Goal: Task Accomplishment & Management: Use online tool/utility

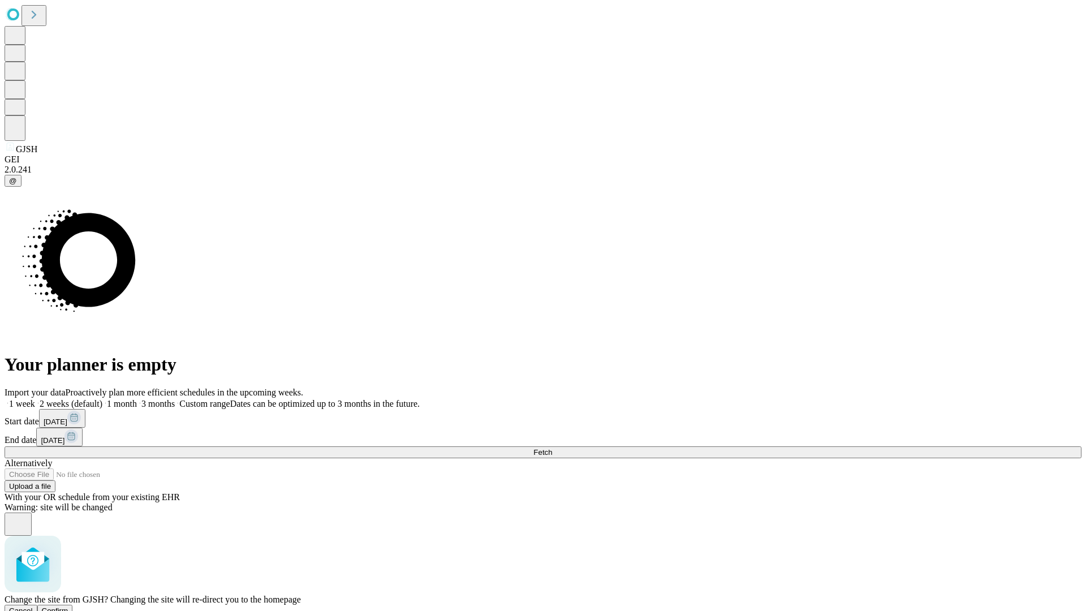
click at [68, 606] on span "Confirm" at bounding box center [55, 610] width 27 height 8
click at [137, 399] on label "1 month" at bounding box center [119, 404] width 35 height 10
click at [552, 448] on span "Fetch" at bounding box center [542, 452] width 19 height 8
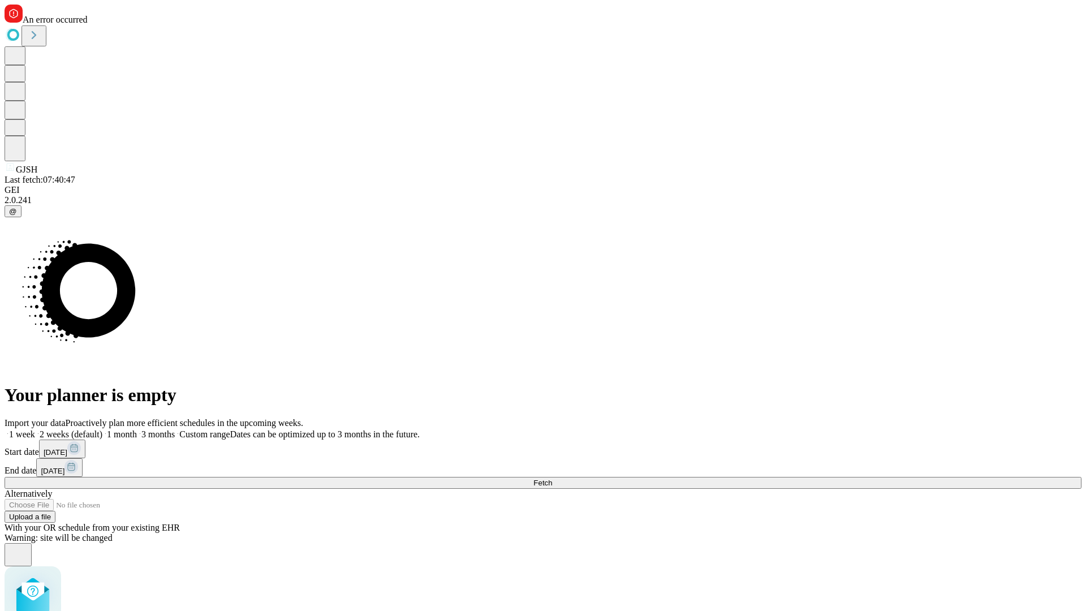
click at [137, 429] on label "1 month" at bounding box center [119, 434] width 35 height 10
click at [552, 479] on span "Fetch" at bounding box center [542, 483] width 19 height 8
click at [137, 429] on label "1 month" at bounding box center [119, 434] width 35 height 10
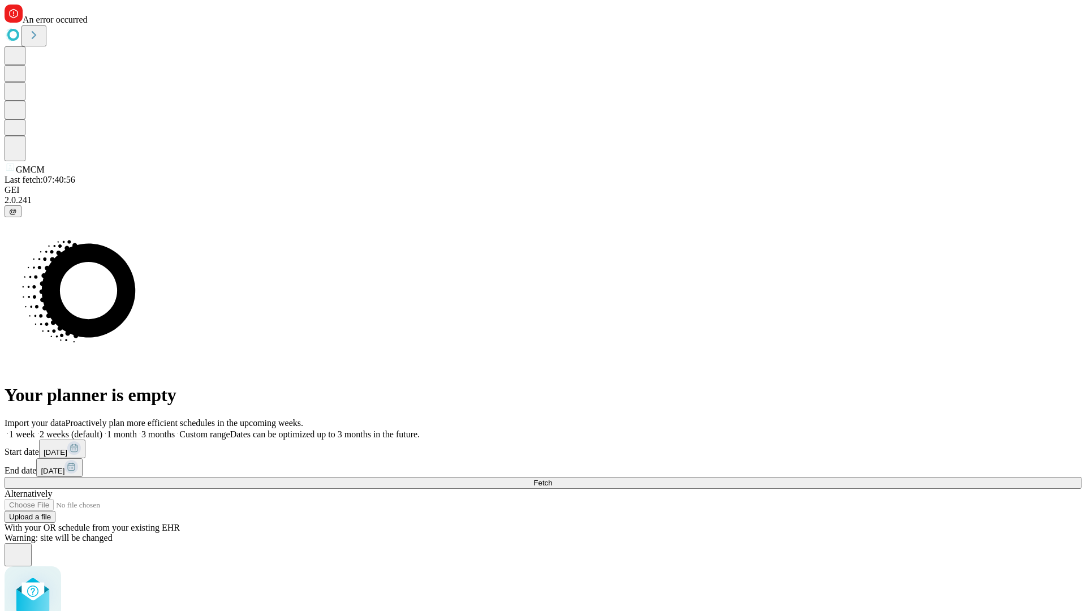
click at [552, 479] on span "Fetch" at bounding box center [542, 483] width 19 height 8
click at [137, 429] on label "1 month" at bounding box center [119, 434] width 35 height 10
click at [552, 479] on span "Fetch" at bounding box center [542, 483] width 19 height 8
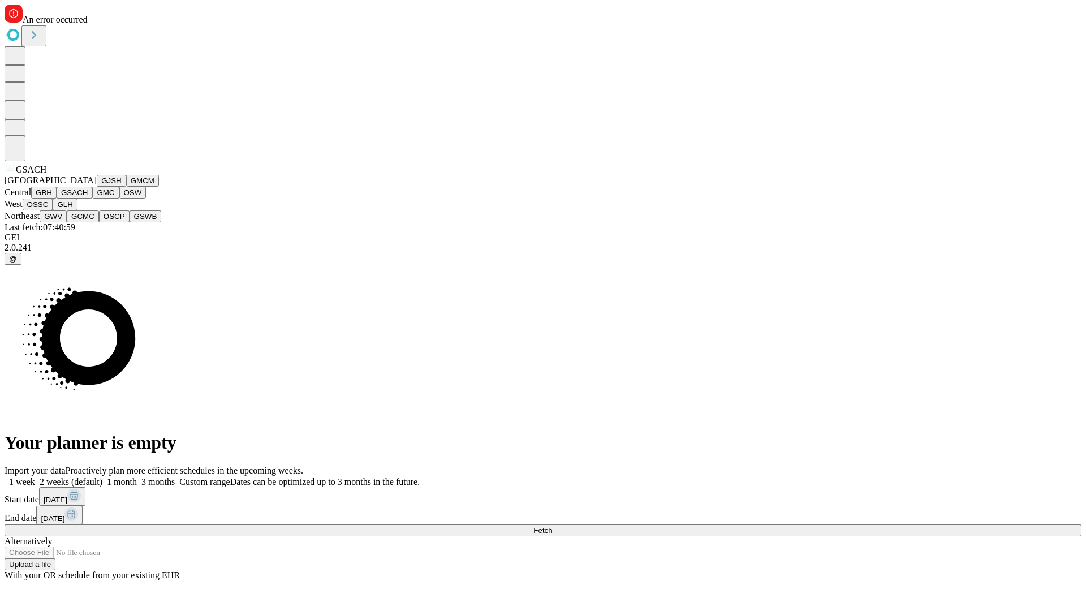
click at [92, 199] on button "GMC" at bounding box center [105, 193] width 27 height 12
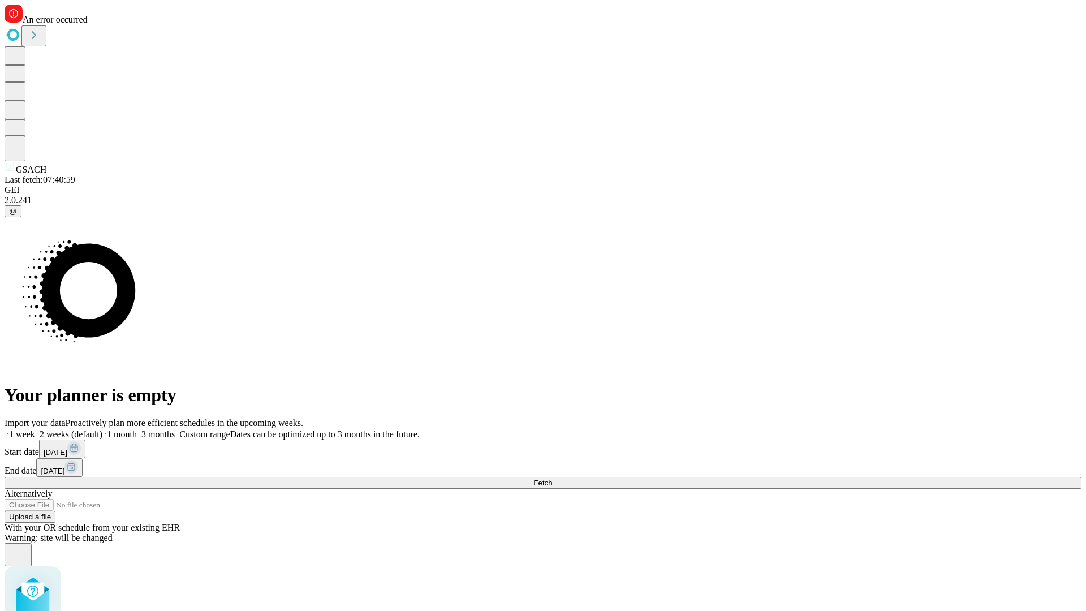
click at [137, 429] on label "1 month" at bounding box center [119, 434] width 35 height 10
click at [552, 479] on span "Fetch" at bounding box center [542, 483] width 19 height 8
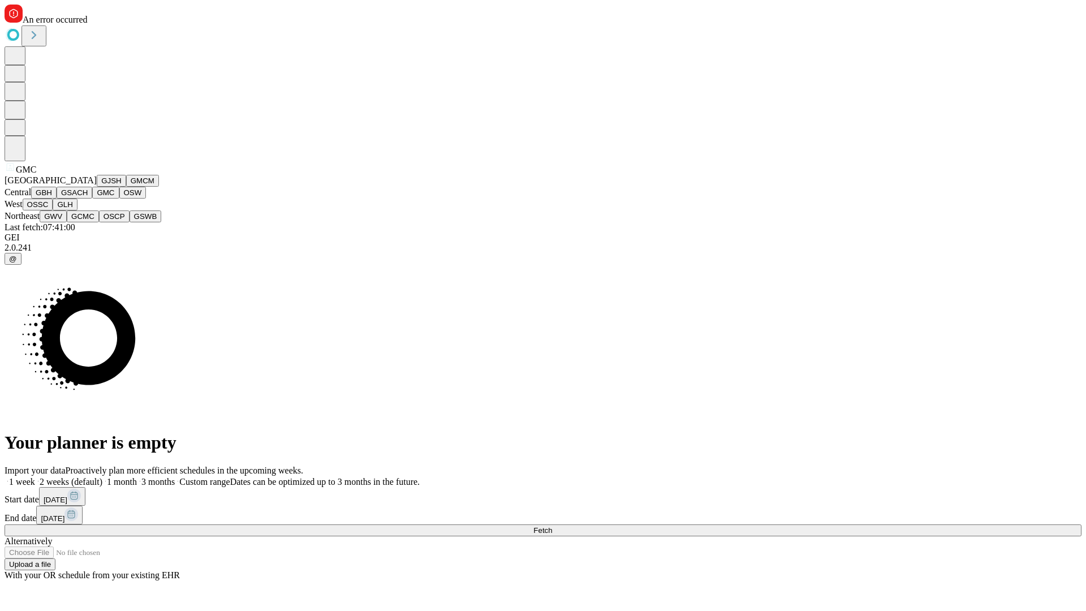
click at [119, 199] on button "OSW" at bounding box center [132, 193] width 27 height 12
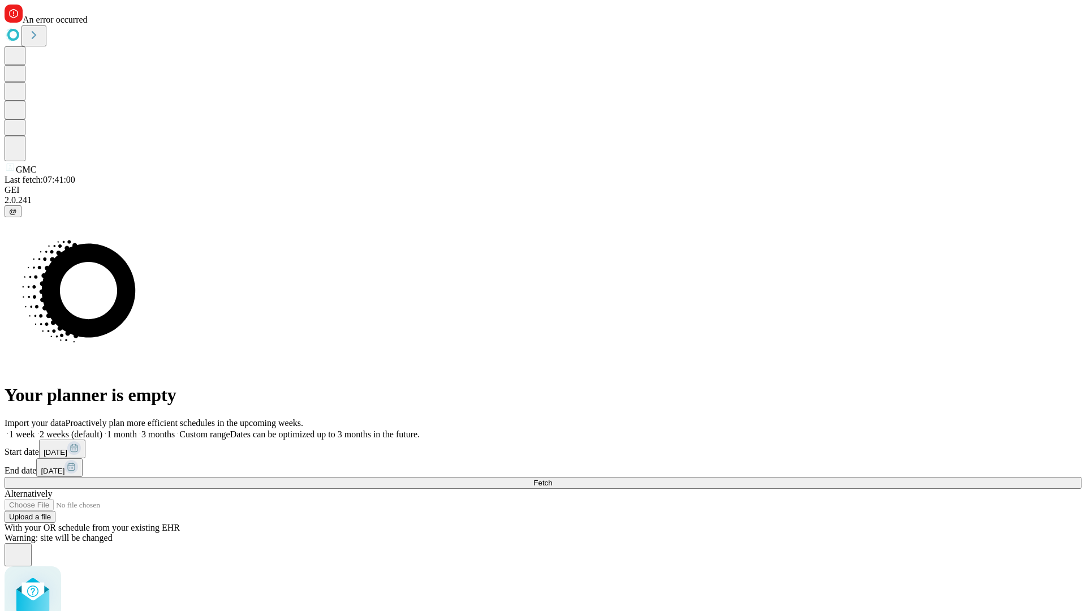
click at [137, 429] on label "1 month" at bounding box center [119, 434] width 35 height 10
click at [552, 479] on span "Fetch" at bounding box center [542, 483] width 19 height 8
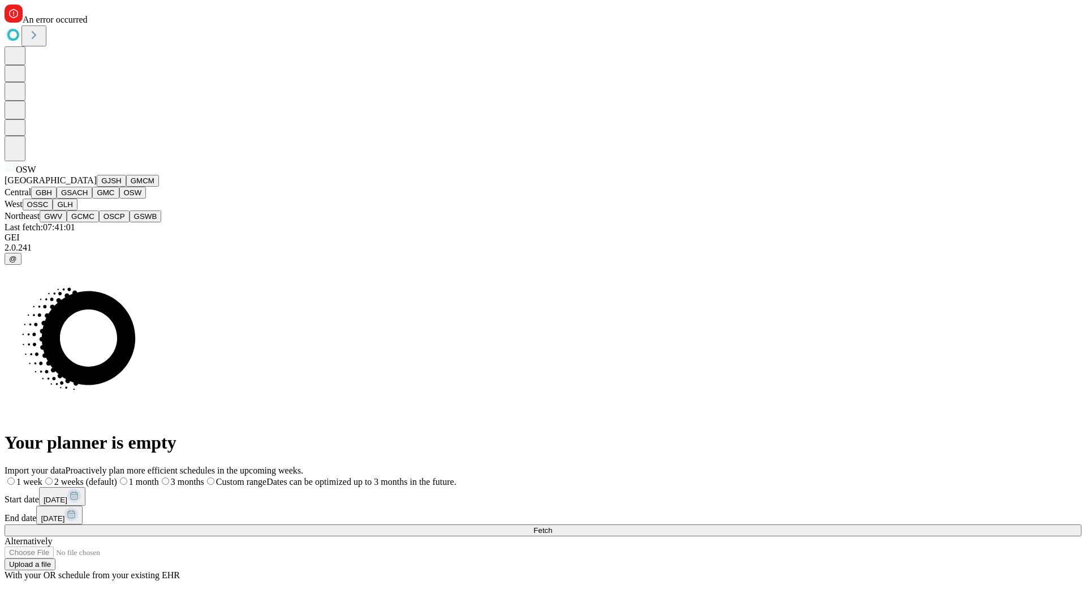
click at [53, 210] on button "OSSC" at bounding box center [38, 205] width 31 height 12
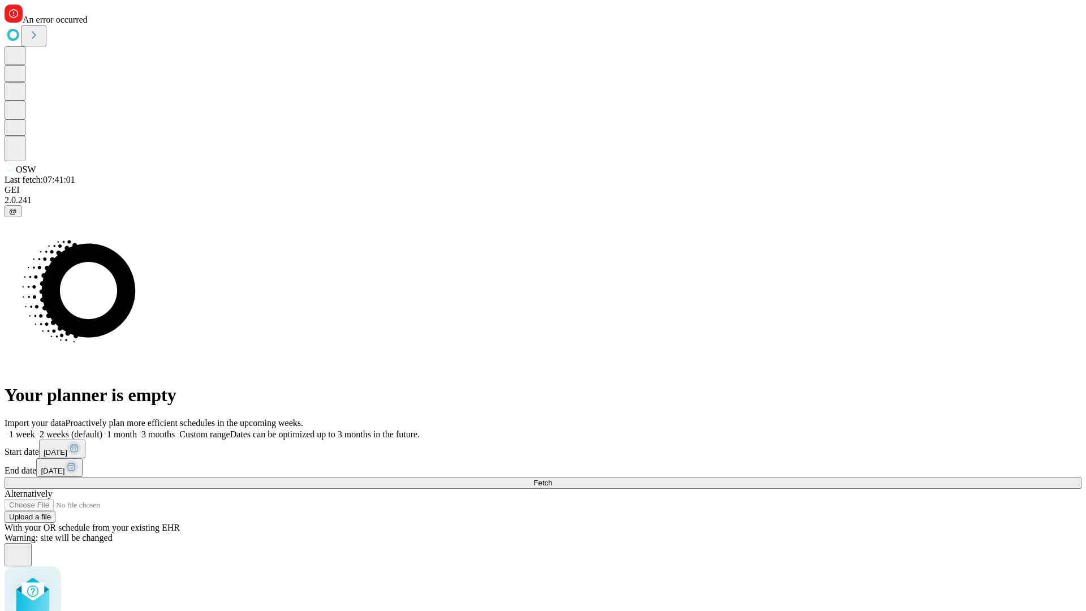
click at [137, 429] on label "1 month" at bounding box center [119, 434] width 35 height 10
click at [552, 479] on span "Fetch" at bounding box center [542, 483] width 19 height 8
click at [137, 429] on label "1 month" at bounding box center [119, 434] width 35 height 10
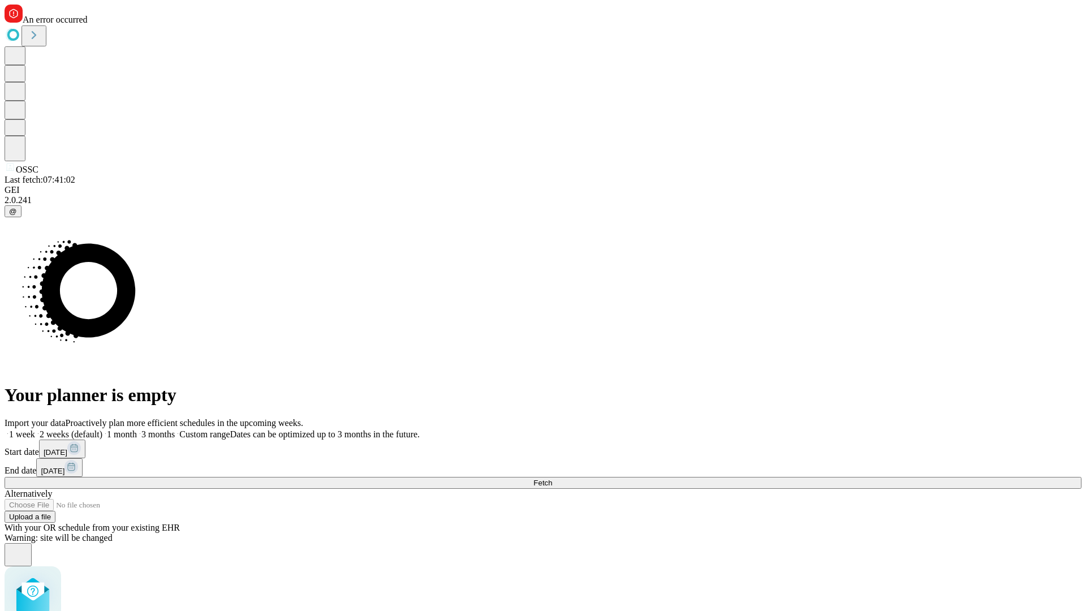
click at [552, 479] on span "Fetch" at bounding box center [542, 483] width 19 height 8
click at [137, 429] on label "1 month" at bounding box center [119, 434] width 35 height 10
click at [552, 479] on span "Fetch" at bounding box center [542, 483] width 19 height 8
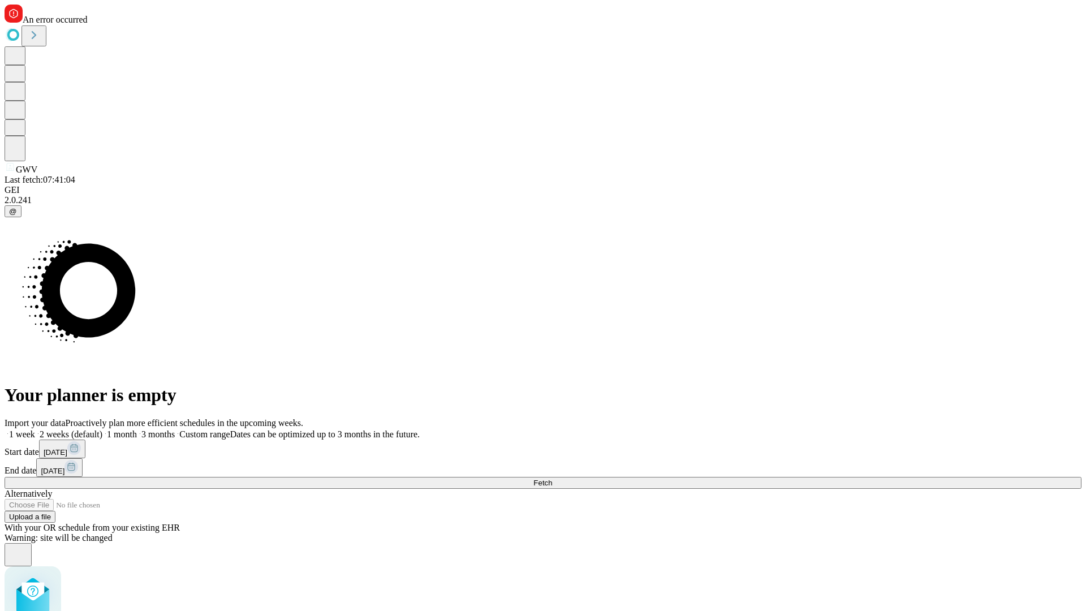
click at [137, 429] on label "1 month" at bounding box center [119, 434] width 35 height 10
click at [552, 479] on span "Fetch" at bounding box center [542, 483] width 19 height 8
click at [137, 429] on label "1 month" at bounding box center [119, 434] width 35 height 10
click at [552, 479] on span "Fetch" at bounding box center [542, 483] width 19 height 8
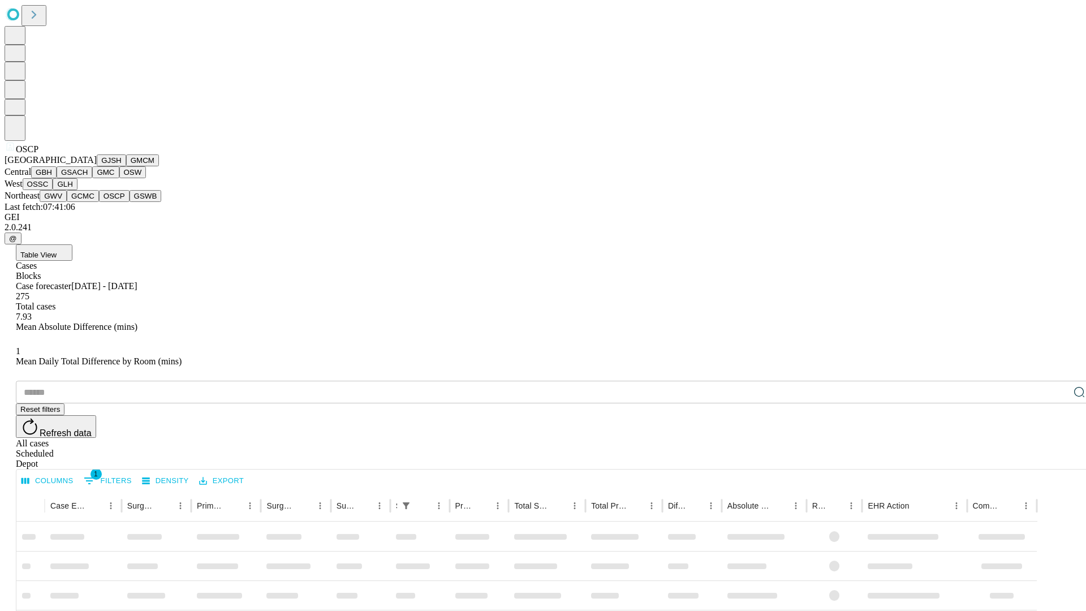
click at [130, 202] on button "GSWB" at bounding box center [146, 196] width 32 height 12
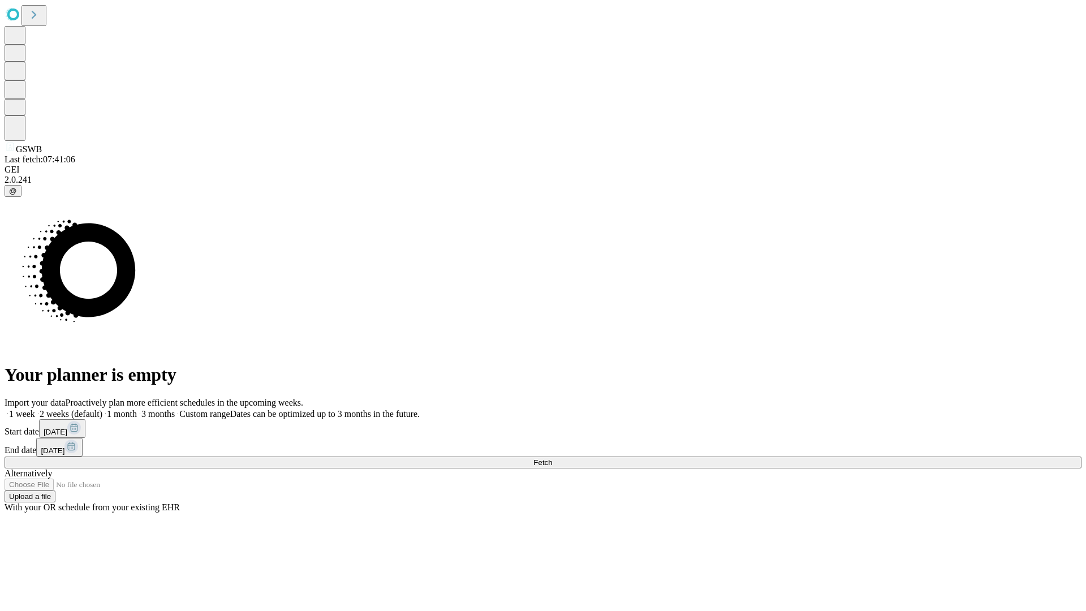
click at [137, 409] on label "1 month" at bounding box center [119, 414] width 35 height 10
click at [552, 458] on span "Fetch" at bounding box center [542, 462] width 19 height 8
